Goal: Task Accomplishment & Management: Use online tool/utility

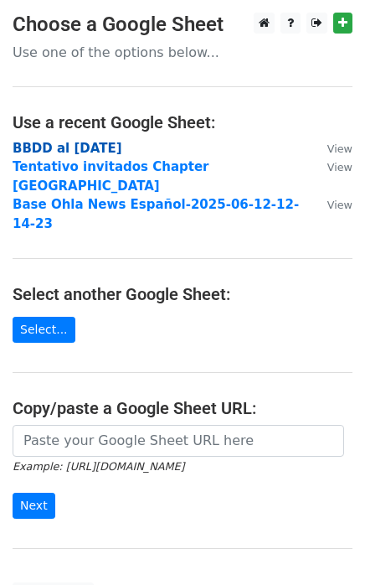
click at [85, 146] on strong "BBDD al 10Sep25" at bounding box center [68, 148] width 110 height 15
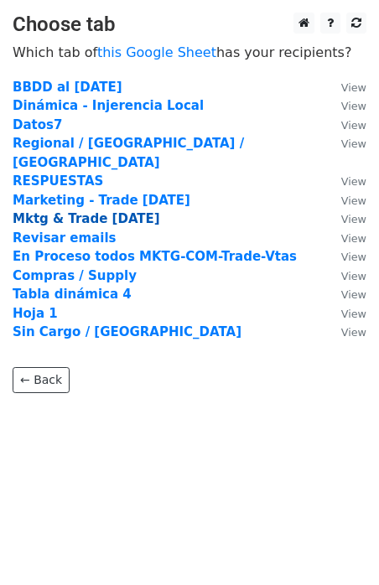
click at [81, 211] on strong "Mktg & Trade [DATE]" at bounding box center [86, 218] width 147 height 15
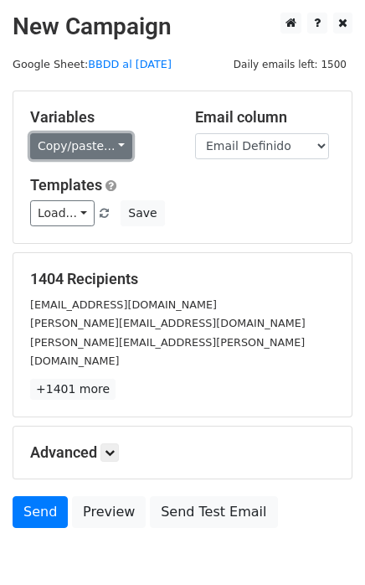
click at [113, 141] on link "Copy/paste..." at bounding box center [81, 146] width 102 height 26
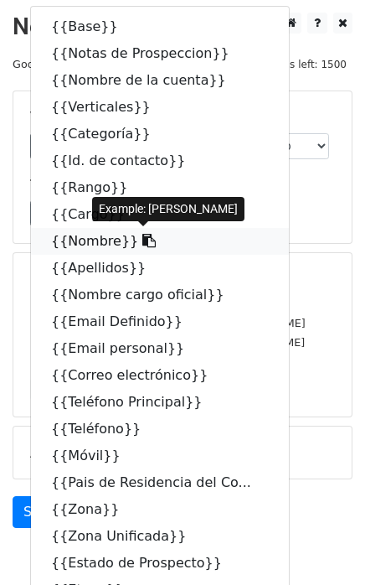
click at [142, 240] on icon at bounding box center [148, 240] width 13 height 13
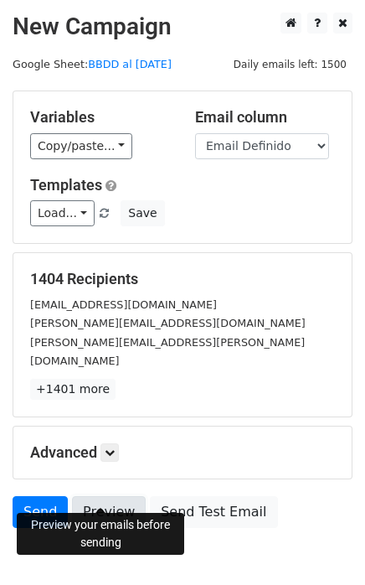
click at [92, 496] on link "Preview" at bounding box center [109, 512] width 74 height 32
click at [104, 496] on link "Preview" at bounding box center [109, 512] width 74 height 32
click at [96, 496] on link "Preview" at bounding box center [109, 512] width 74 height 32
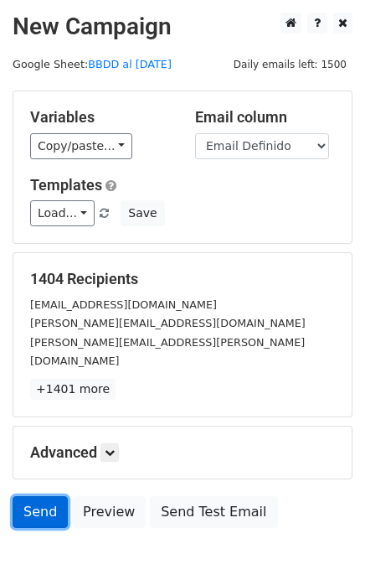
click at [37, 496] on link "Send" at bounding box center [40, 512] width 55 height 32
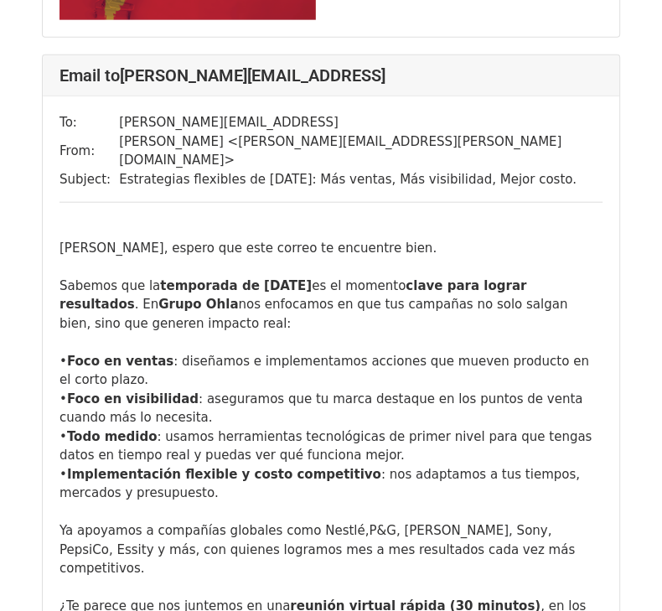
scroll to position [12822, 0]
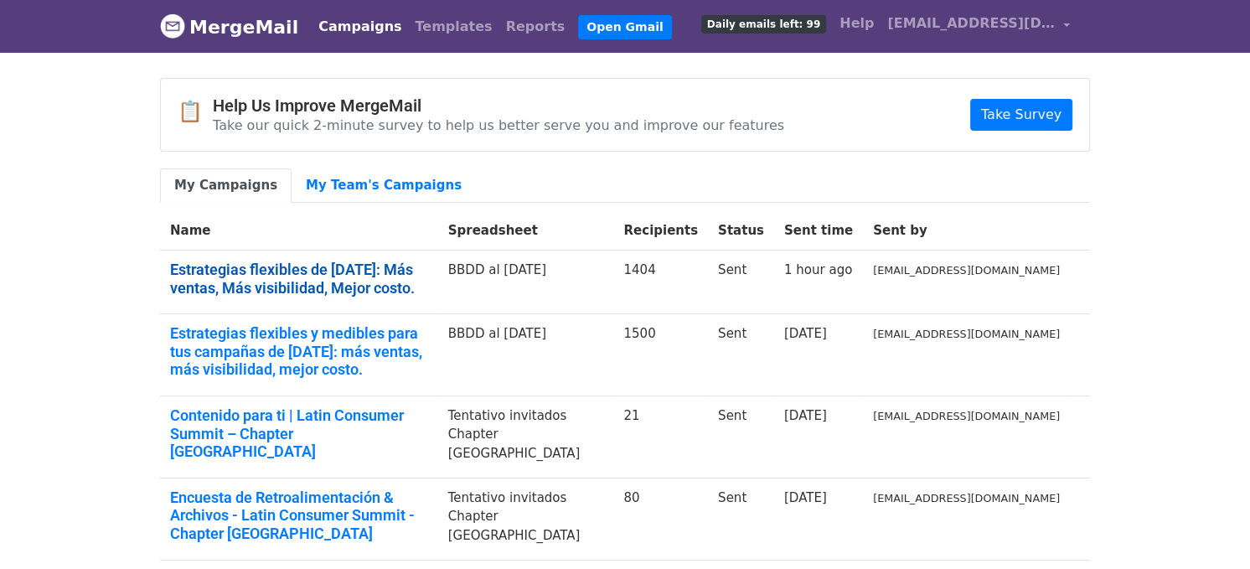
click at [258, 269] on link "Estrategias flexibles de fin de año: Más ventas, Más visibilidad, Mejor costo." at bounding box center [299, 279] width 258 height 36
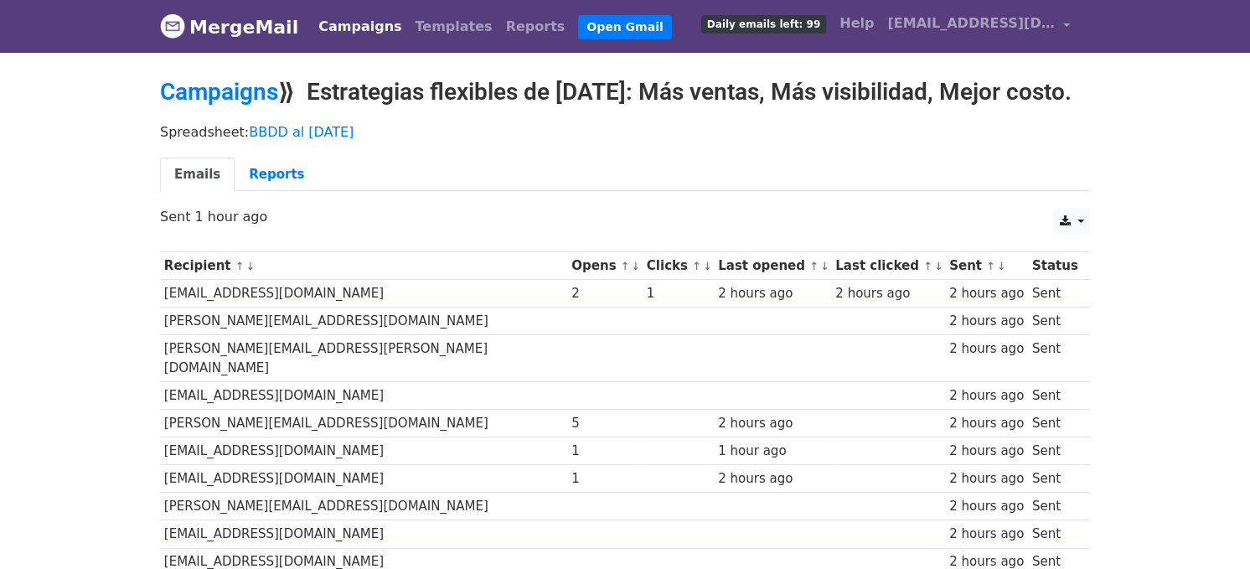
click at [235, 272] on link "↑" at bounding box center [239, 266] width 9 height 13
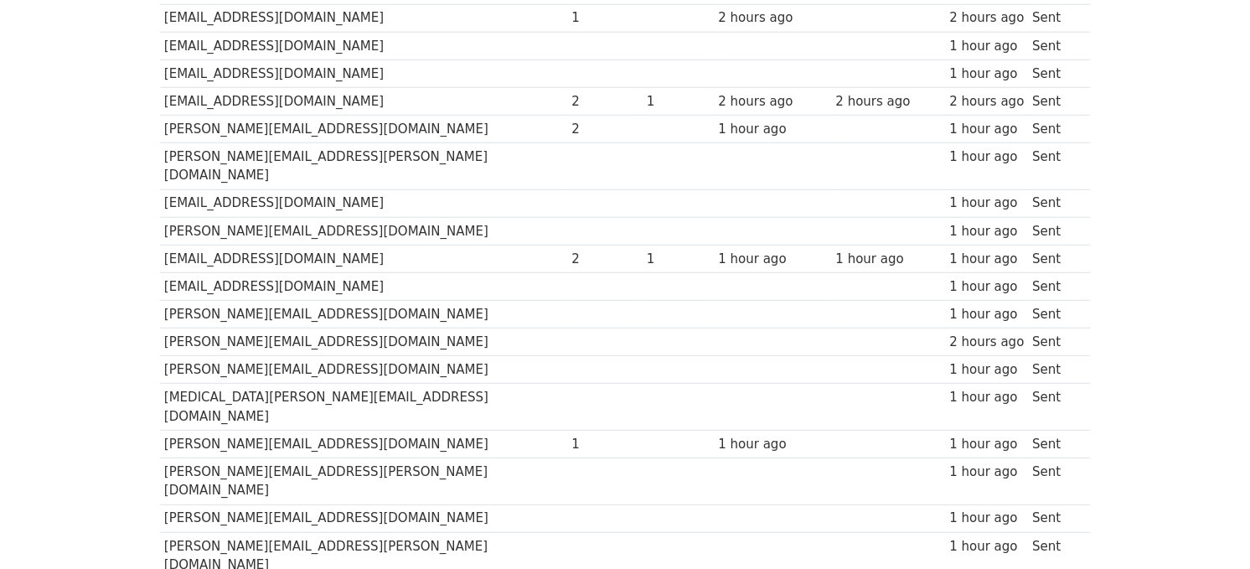
scroll to position [30878, 0]
